Goal: Task Accomplishment & Management: Complete application form

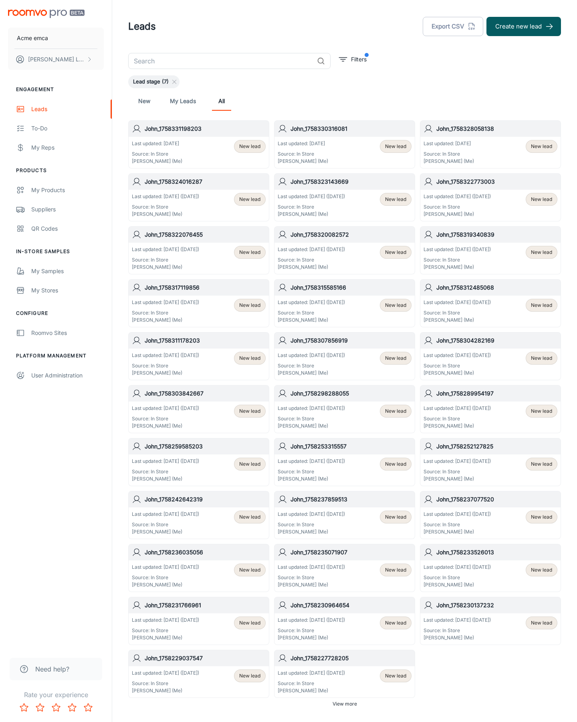
click at [524, 26] on button "Create new lead" at bounding box center [524, 26] width 75 height 19
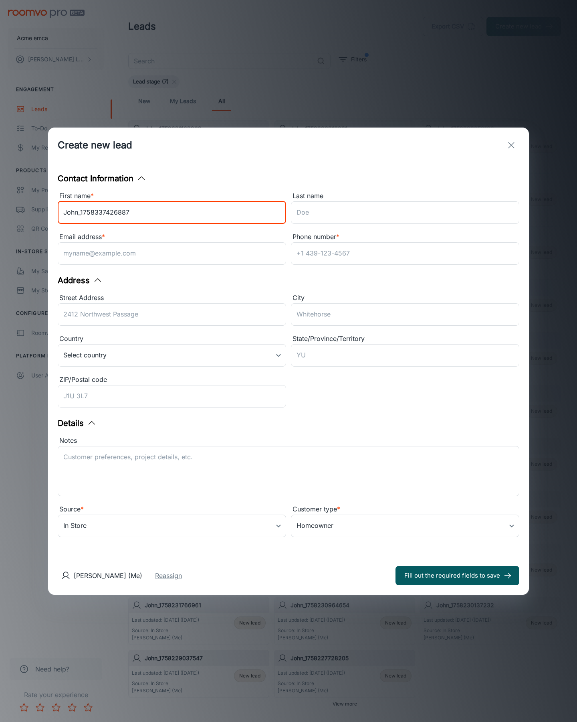
type input "John_1758337426887"
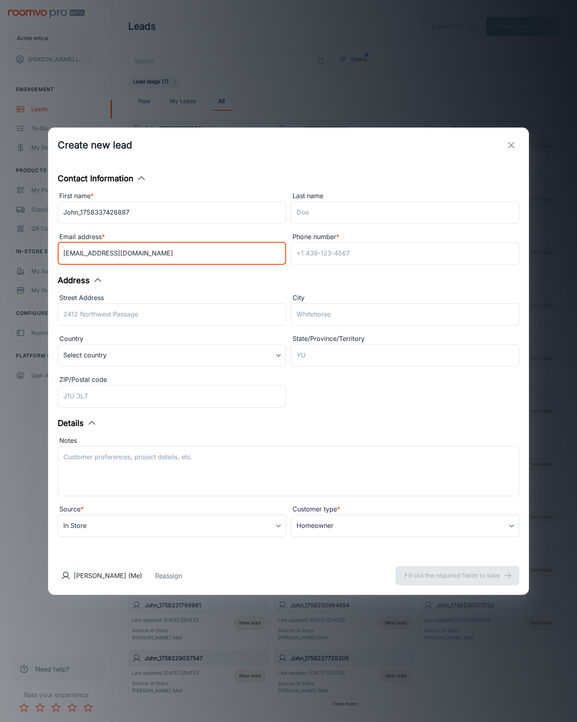
type input "[EMAIL_ADDRESS][DOMAIN_NAME]"
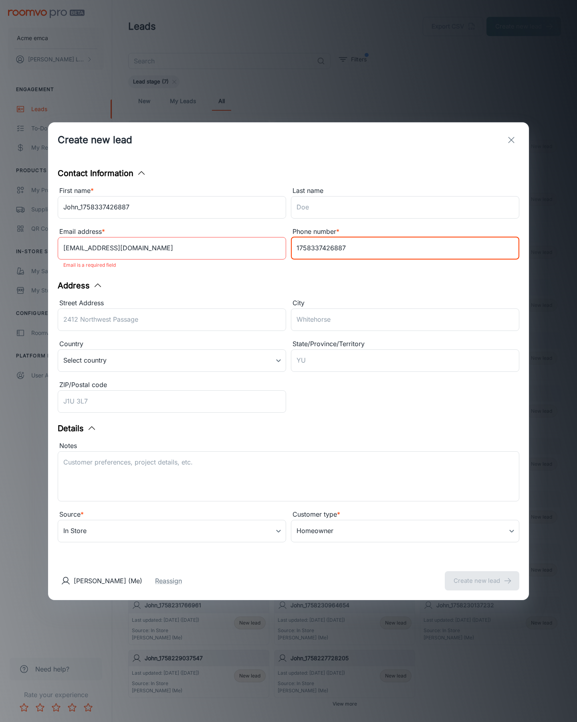
type input "1758337426887"
click at [482, 575] on button "Create new lead" at bounding box center [482, 580] width 75 height 19
